Goal: Task Accomplishment & Management: Complete application form

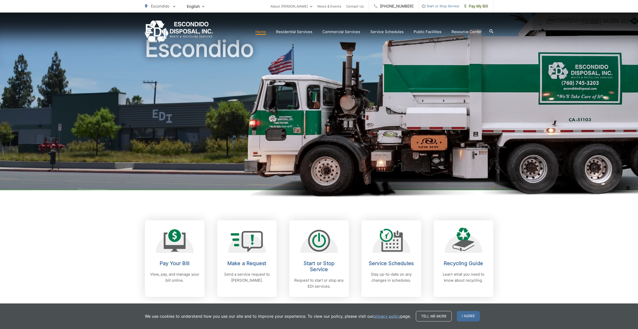
scroll to position [75, 0]
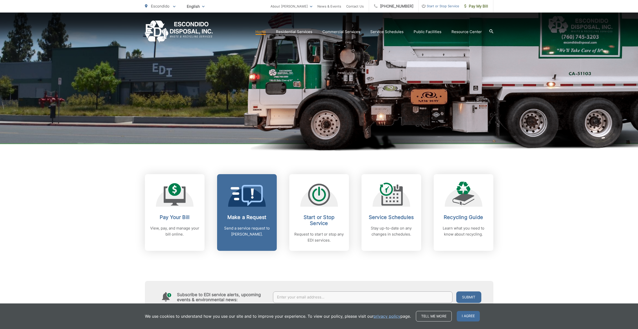
click at [239, 234] on p "Send a service request to [PERSON_NAME]." at bounding box center [247, 231] width 50 height 12
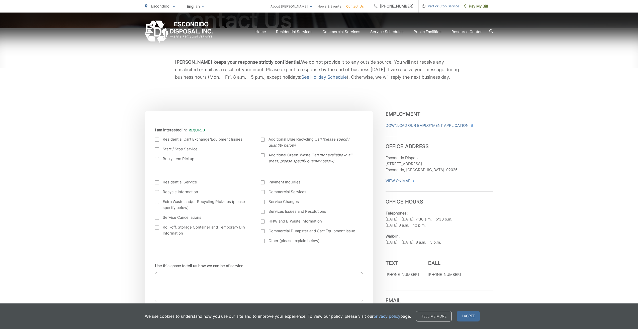
scroll to position [100, 0]
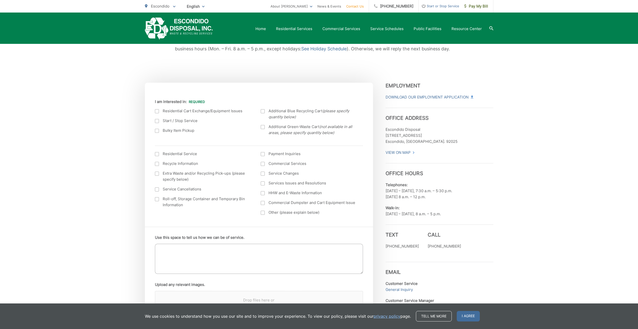
click at [227, 250] on textarea "Use this space to tell us how we can be of service." at bounding box center [259, 259] width 208 height 30
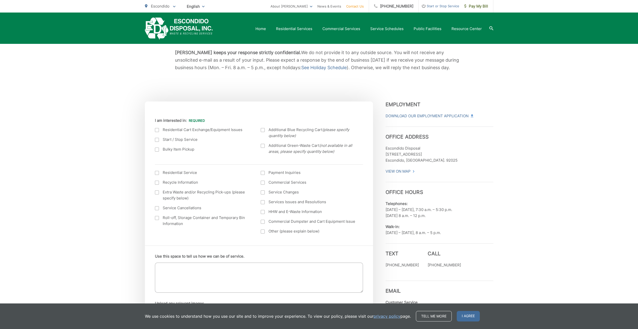
scroll to position [25, 0]
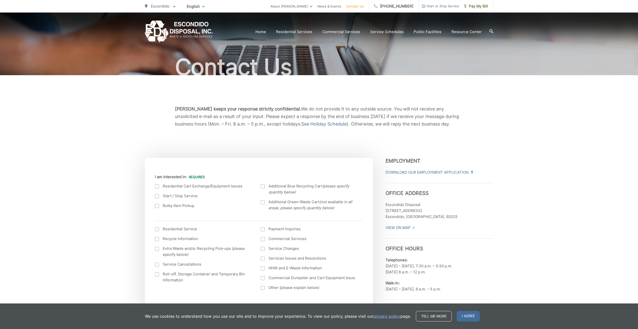
click at [214, 171] on div "Current Location Alpine Bonita Bonsall Borrego Springs Boulevard Buena Park Cam…" at bounding box center [259, 232] width 228 height 142
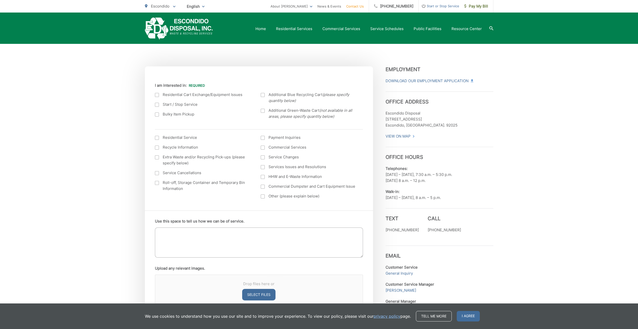
scroll to position [125, 0]
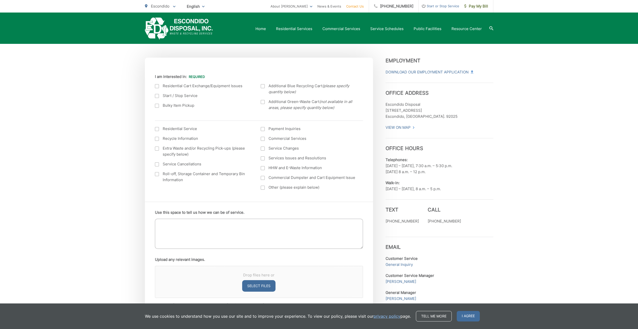
click at [158, 106] on div at bounding box center [157, 106] width 4 height 4
click at [0, 0] on input "Bulky Item Pickup" at bounding box center [0, 0] width 0 height 0
click at [211, 228] on textarea "Use this space to tell us how we can be of service." at bounding box center [259, 234] width 208 height 30
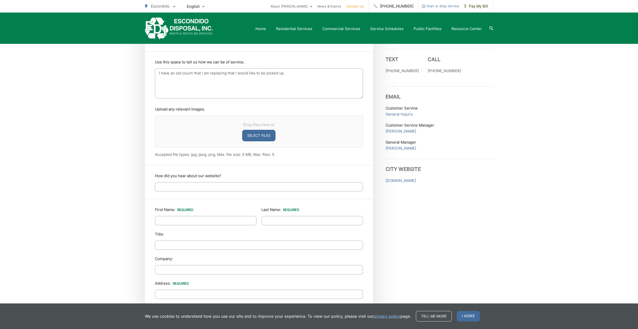
type textarea "I have an old couch that I am replacing that I would like to be picked up."
click at [214, 184] on input "How did you hear about our website?" at bounding box center [259, 186] width 208 height 9
type input "Internet"
click at [195, 221] on input "First Name: *" at bounding box center [206, 220] width 102 height 9
type input "Stephen"
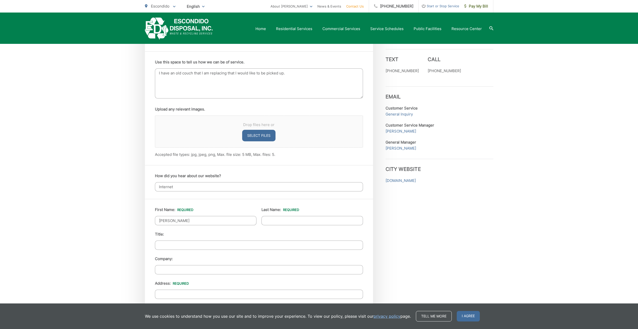
type input "Burchill"
type input "121 W. 11th Ave."
type input "Escondido"
type input "92025"
type input "8586991697"
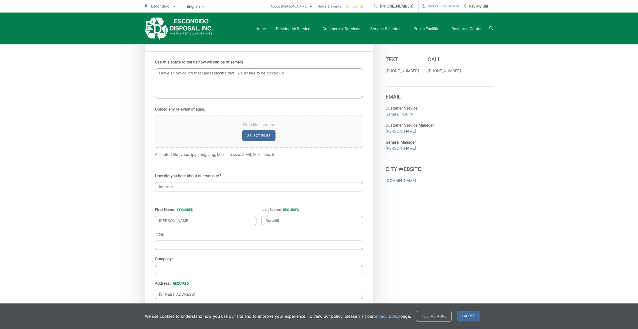
type input "stburchill@gmail.com"
type input "(858) 699-1697"
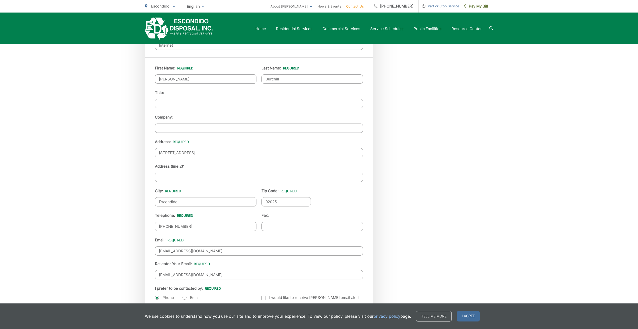
scroll to position [426, 0]
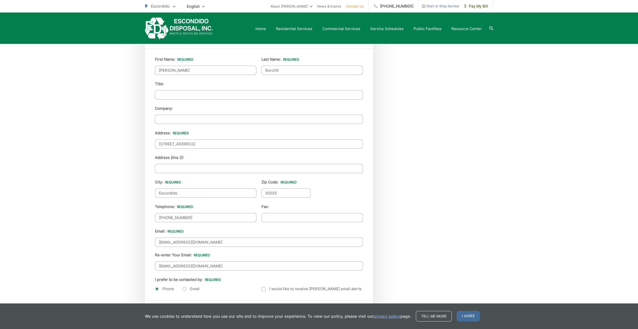
click at [194, 219] on input "(858) 699-1697" at bounding box center [206, 217] width 102 height 9
click at [278, 224] on ul "First Name: * Stephen Last Name: * Burchill Title: Company: Address: * 121 W. 1…" at bounding box center [259, 174] width 208 height 237
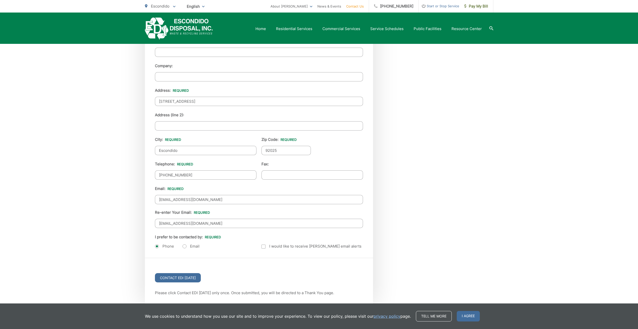
scroll to position [477, 0]
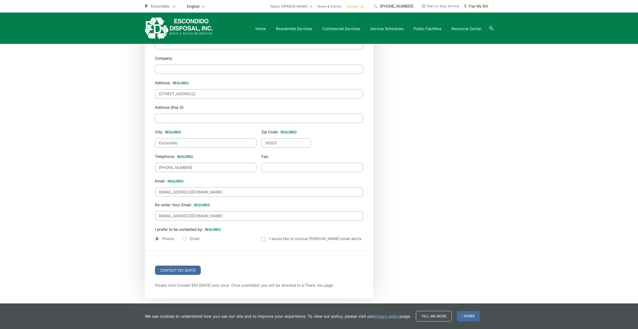
click at [189, 240] on label "Email" at bounding box center [191, 239] width 17 height 5
radio input "true"
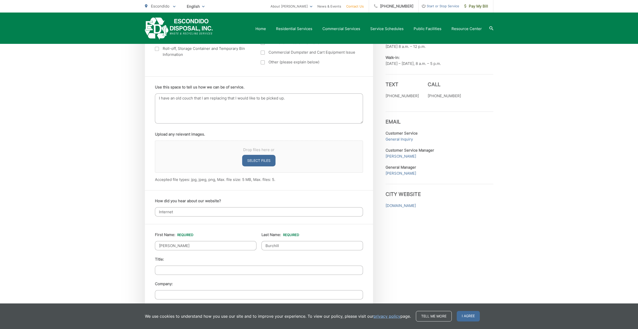
scroll to position [196, 0]
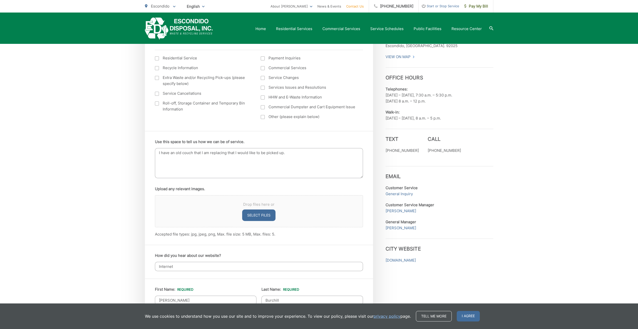
click at [256, 218] on button "Select files" at bounding box center [258, 216] width 33 height 12
click at [219, 209] on div "Drop files here or Select files" at bounding box center [259, 211] width 208 height 32
click at [262, 214] on button "Select files" at bounding box center [258, 216] width 33 height 12
type input "C:\fakepath\WhatsApp Image 2025-08-20 at 14.14.58_166da530.jpg"
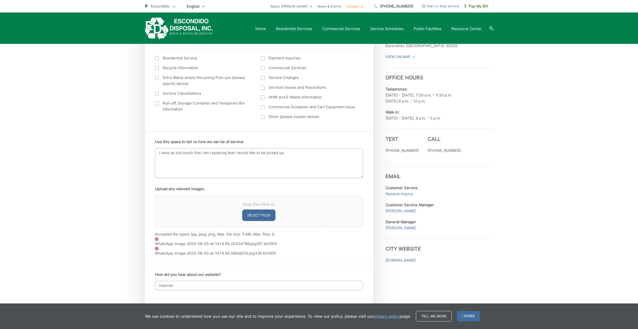
click at [511, 247] on div "EDI keeps your response strictly confidential. We do not provide it to any outs…" at bounding box center [319, 286] width 638 height 764
click at [535, 227] on div "EDI keeps your response strictly confidential. We do not provide it to any outs…" at bounding box center [319, 286] width 638 height 764
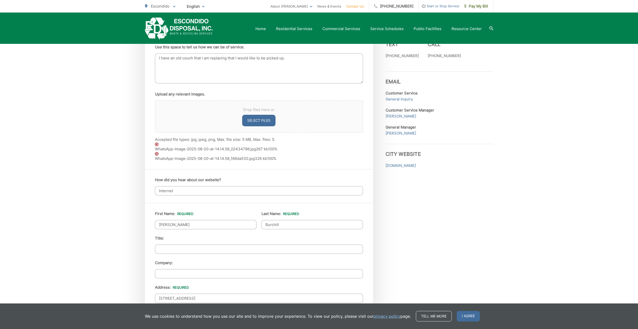
scroll to position [290, 0]
click at [273, 150] on span "100%" at bounding box center [272, 149] width 9 height 5
drag, startPoint x: 251, startPoint y: 149, endPoint x: 218, endPoint y: 147, distance: 32.7
click at [251, 149] on span "WhatsApp-Image-2025-08-20-at-14.14.58_02434786.jpg" at bounding box center [205, 149] width 101 height 5
click at [171, 147] on div "WhatsApp-Image-2025-08-20-at-14.14.58_02434786.jpg 267 kb 100%" at bounding box center [259, 148] width 208 height 10
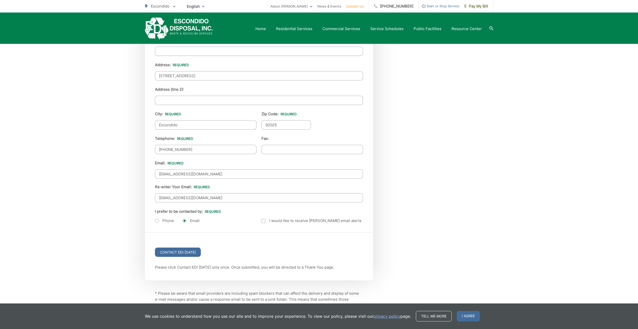
scroll to position [566, 0]
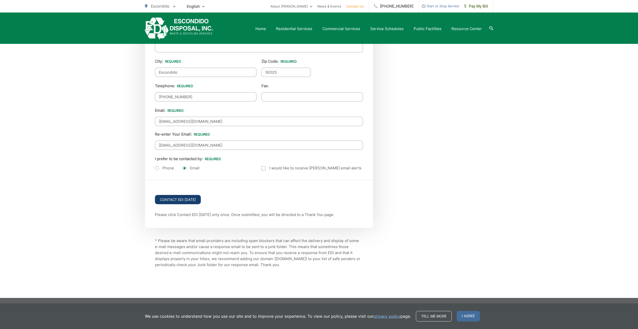
click at [176, 200] on input "Contact EDI Today" at bounding box center [178, 199] width 46 height 9
